Goal: Navigation & Orientation: Go to known website

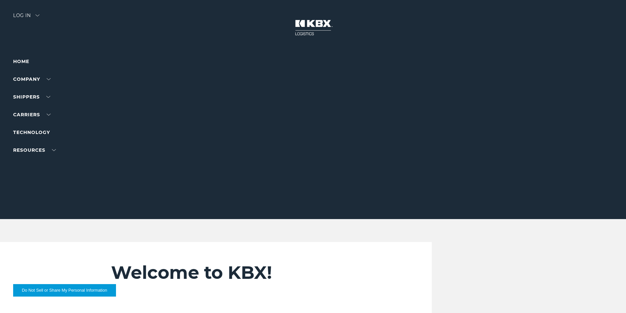
click at [33, 12] on div at bounding box center [315, 109] width 631 height 219
click at [39, 15] on img at bounding box center [38, 15] width 4 height 2
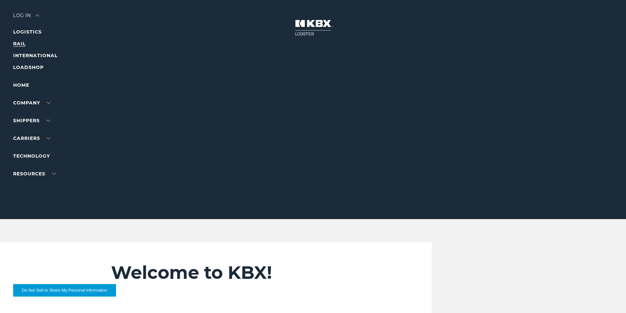
click at [22, 43] on link "RAIL" at bounding box center [19, 44] width 12 height 6
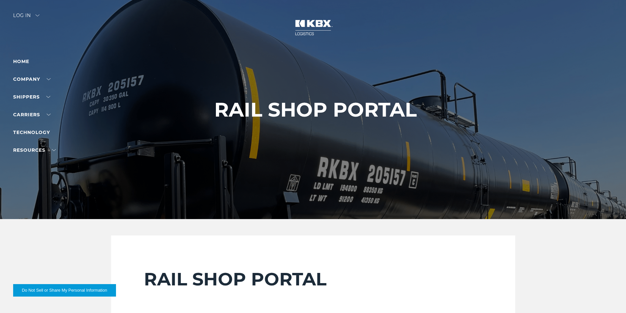
click at [38, 16] on div "Log in" at bounding box center [26, 18] width 26 height 10
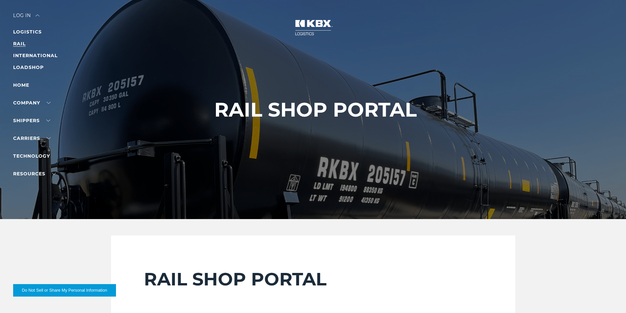
click at [17, 44] on link "RAIL" at bounding box center [19, 44] width 12 height 6
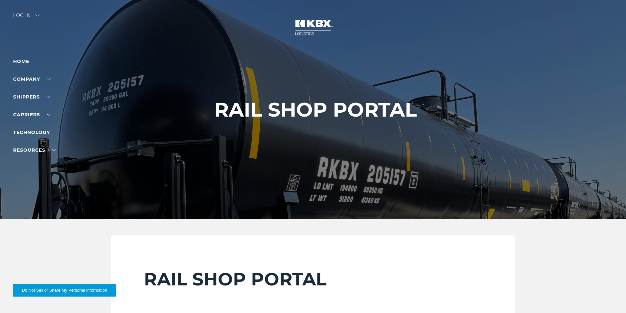
click at [38, 13] on div "Log in" at bounding box center [26, 18] width 26 height 10
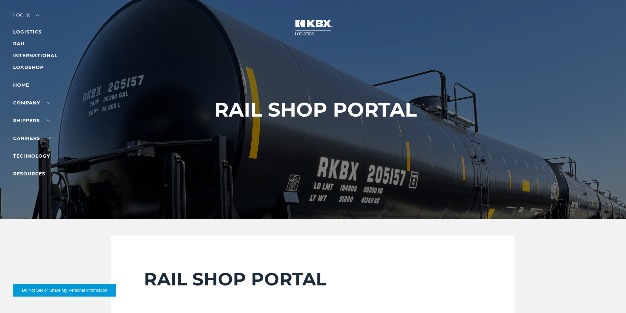
click at [20, 86] on link "Home" at bounding box center [21, 85] width 16 height 6
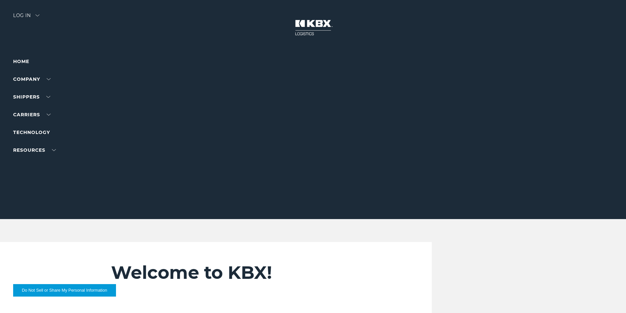
click at [38, 15] on img at bounding box center [38, 15] width 4 height 2
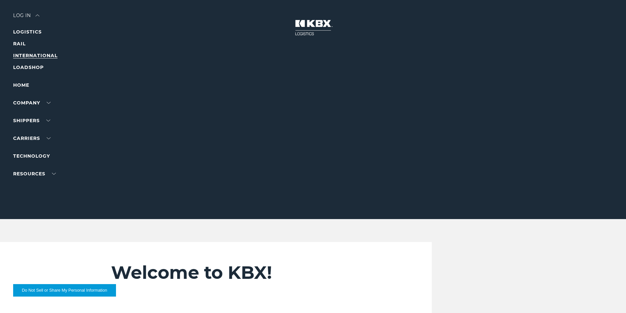
click at [26, 55] on link "INTERNATIONAL" at bounding box center [35, 56] width 44 height 6
